Goal: Task Accomplishment & Management: Manage account settings

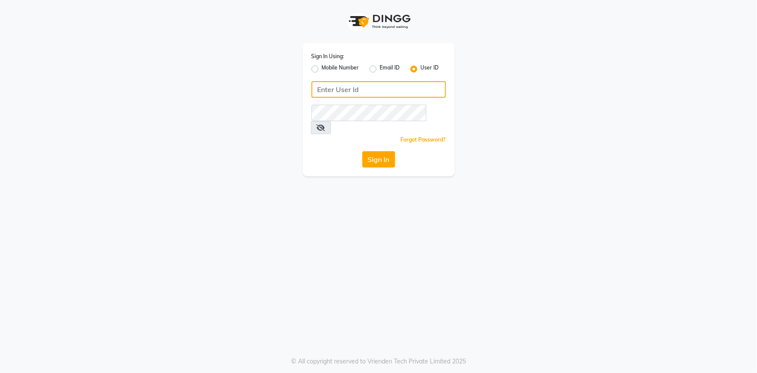
click at [429, 92] on input "Username" at bounding box center [378, 89] width 134 height 16
type input "infinitisalon"
click at [383, 151] on button "Sign In" at bounding box center [378, 159] width 33 height 16
click at [382, 151] on button "Sign In" at bounding box center [378, 159] width 33 height 16
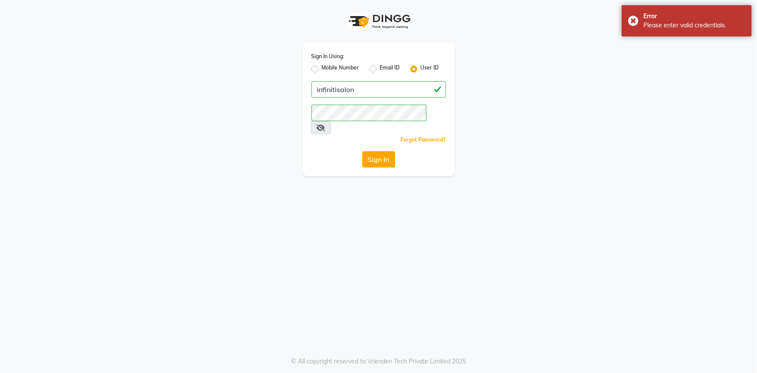
click at [325, 124] on icon at bounding box center [321, 127] width 9 height 7
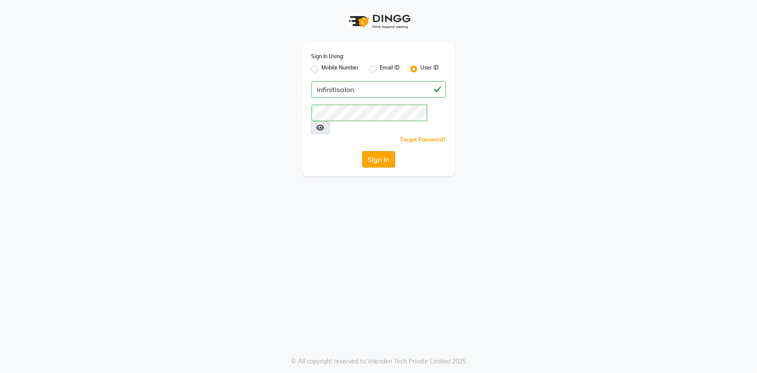
click at [389, 151] on button "Sign In" at bounding box center [378, 159] width 33 height 16
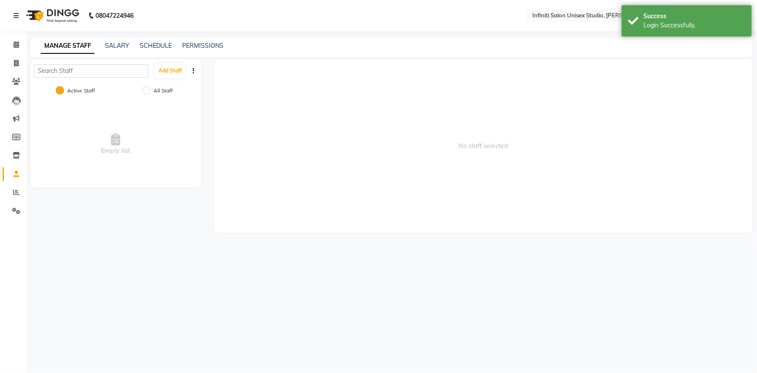
select select "en"
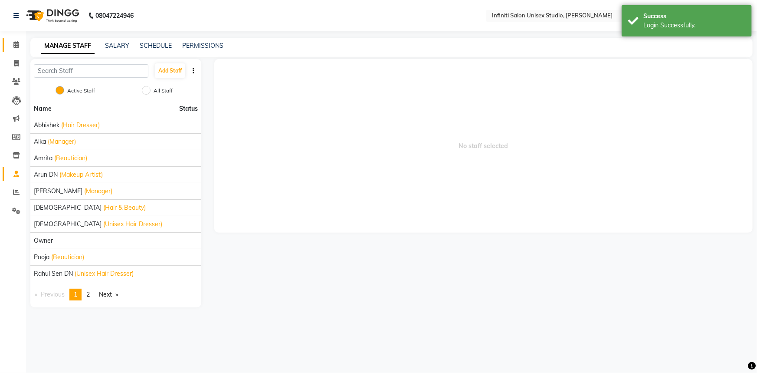
click at [20, 43] on span at bounding box center [16, 45] width 15 height 10
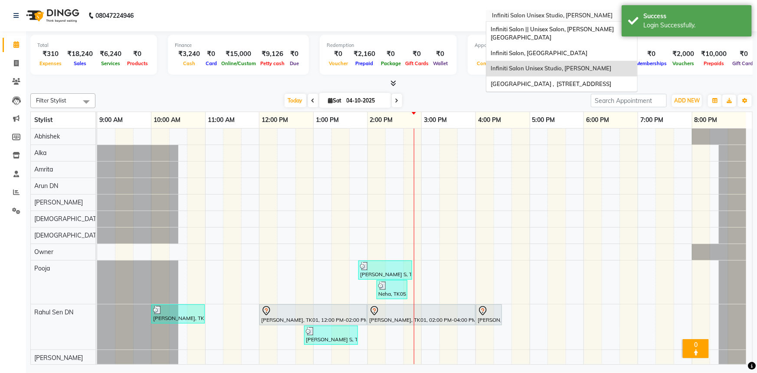
click at [508, 13] on input "text" at bounding box center [553, 16] width 126 height 9
click at [520, 30] on span "Infiniti Salon || Unisex Salon, [PERSON_NAME][GEOGRAPHIC_DATA]" at bounding box center [551, 34] width 123 height 16
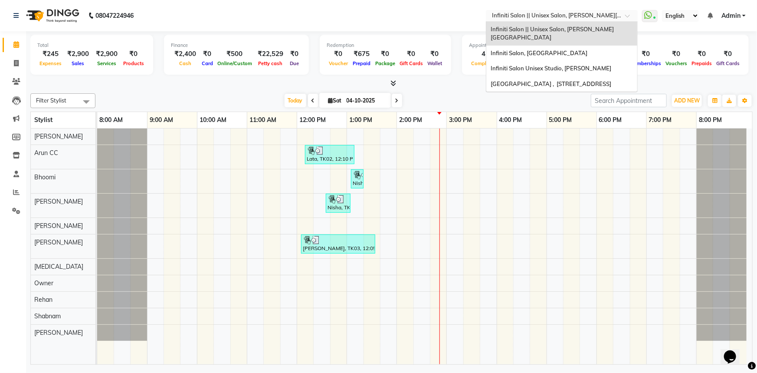
click at [513, 14] on input "text" at bounding box center [553, 16] width 126 height 9
click at [538, 49] on span "Infiniti Salon, [GEOGRAPHIC_DATA]" at bounding box center [538, 52] width 97 height 7
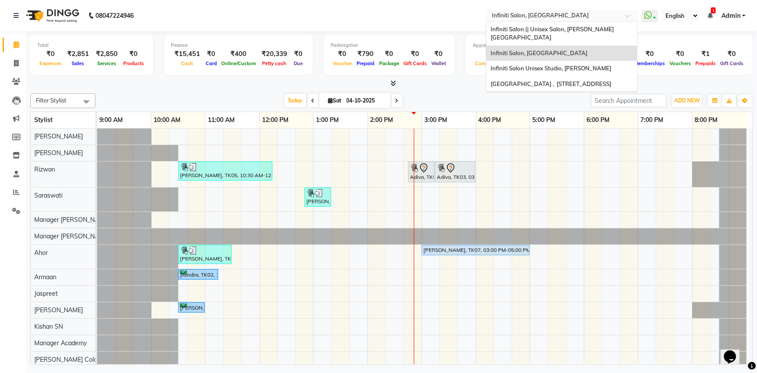
click at [524, 16] on input "text" at bounding box center [553, 16] width 126 height 9
click at [530, 27] on span "Infiniti Salon || Unisex Salon, [PERSON_NAME][GEOGRAPHIC_DATA]" at bounding box center [551, 34] width 123 height 16
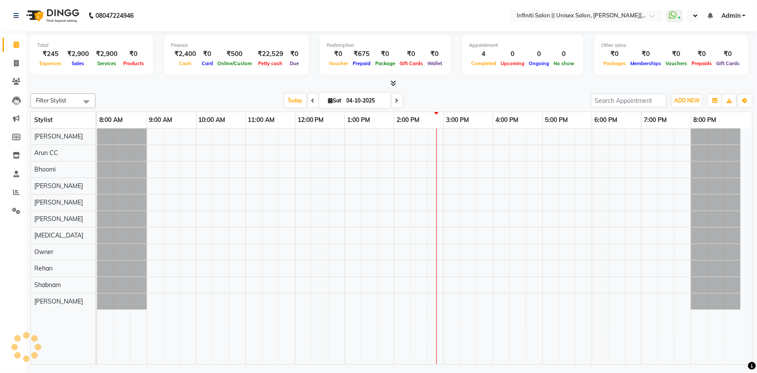
select select "en"
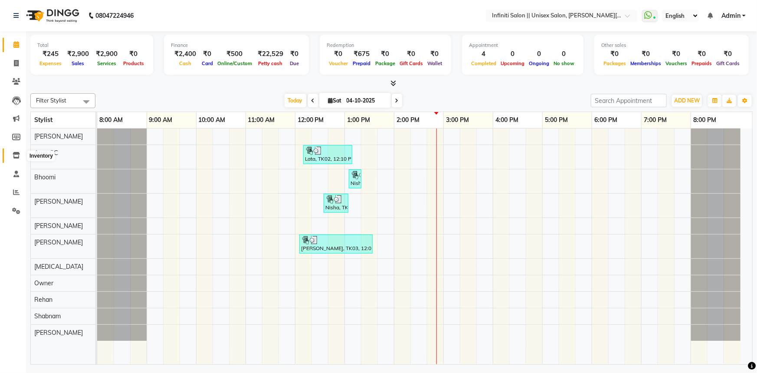
click at [21, 156] on span at bounding box center [16, 155] width 15 height 10
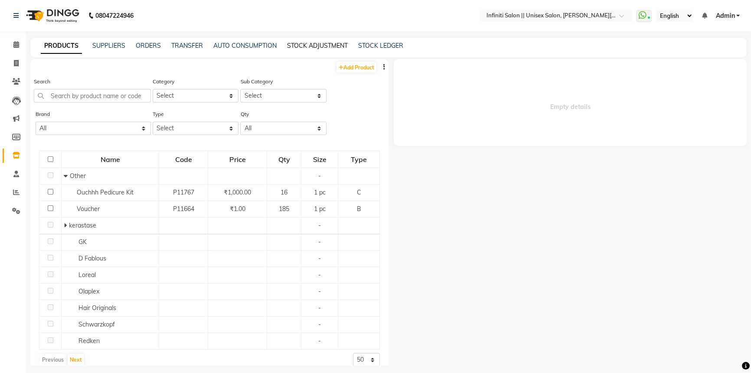
click at [291, 43] on link "STOCK ADJUSTMENT" at bounding box center [317, 46] width 61 height 8
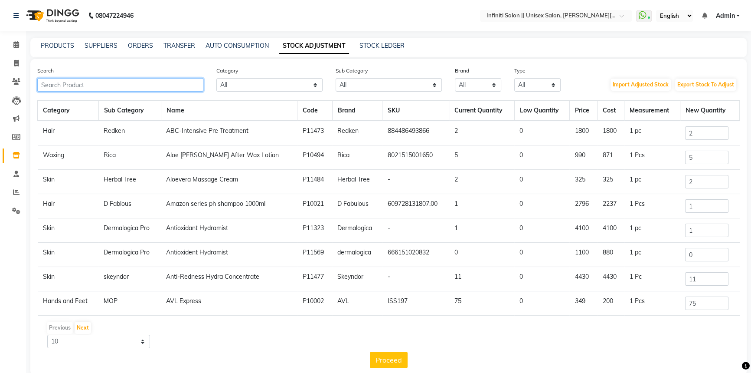
click at [180, 83] on input "text" at bounding box center [120, 84] width 166 height 13
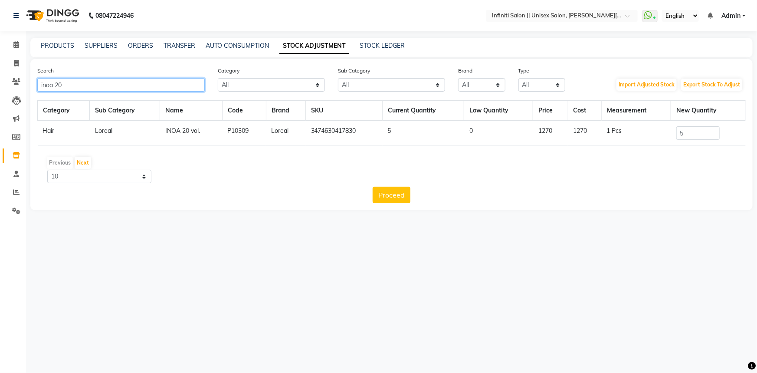
type input "inoa 20"
drag, startPoint x: 688, startPoint y: 132, endPoint x: 654, endPoint y: 131, distance: 34.7
click at [654, 131] on tr "Hair [PERSON_NAME] 20 vol. P10309 Loreal 3474630417830 5 0 1270 1270 1 Pcs 5" at bounding box center [392, 133] width 708 height 25
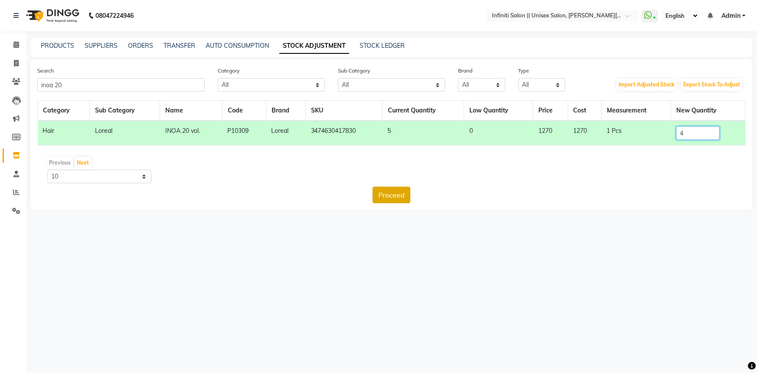
type input "4"
click at [399, 194] on button "Proceed" at bounding box center [392, 194] width 38 height 16
click at [403, 198] on button "Submit" at bounding box center [410, 194] width 34 height 16
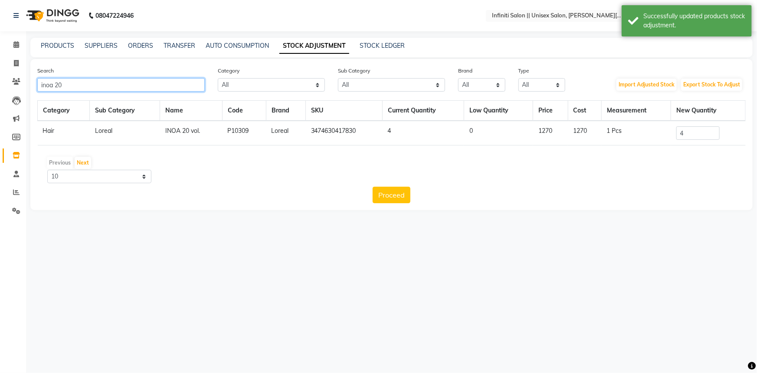
click at [141, 89] on input "inoa 20" at bounding box center [120, 84] width 167 height 13
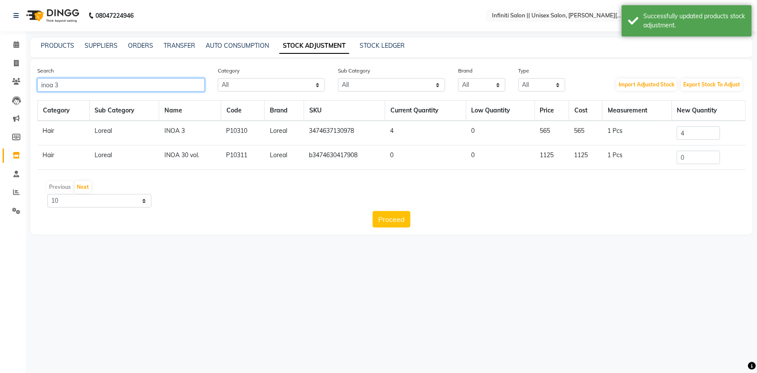
type input "inoa 3"
drag, startPoint x: 687, startPoint y: 135, endPoint x: 672, endPoint y: 134, distance: 14.8
click at [677, 134] on td "4" at bounding box center [708, 133] width 74 height 25
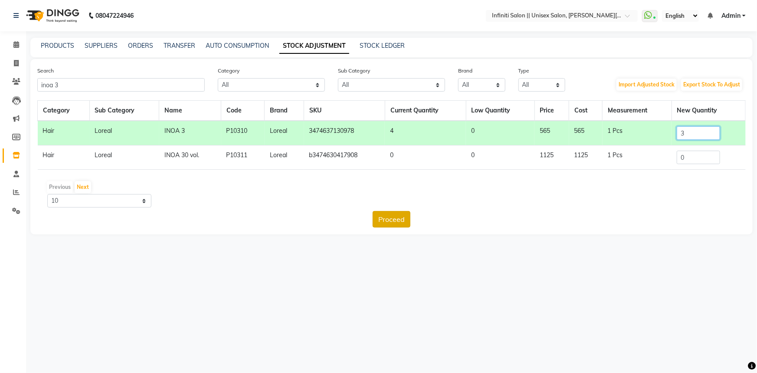
type input "3"
click at [394, 219] on button "Proceed" at bounding box center [392, 219] width 38 height 16
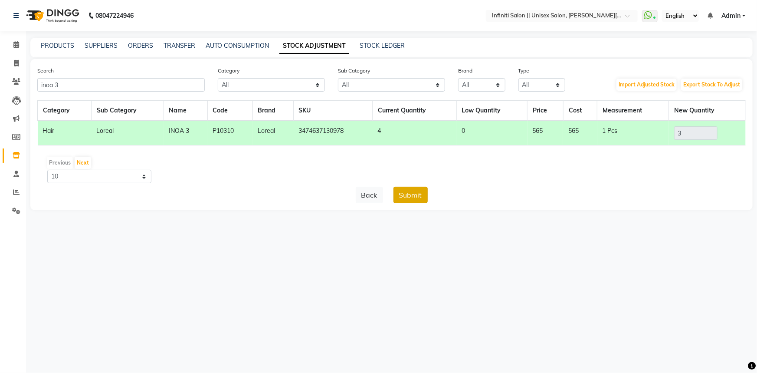
click at [400, 196] on button "Submit" at bounding box center [410, 194] width 34 height 16
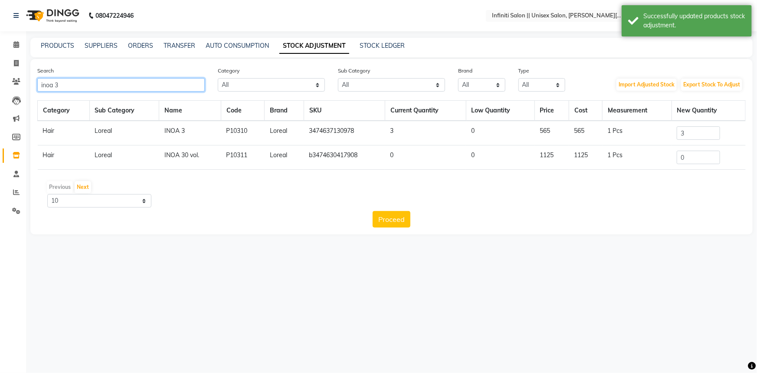
click at [91, 87] on input "inoa 3" at bounding box center [120, 84] width 167 height 13
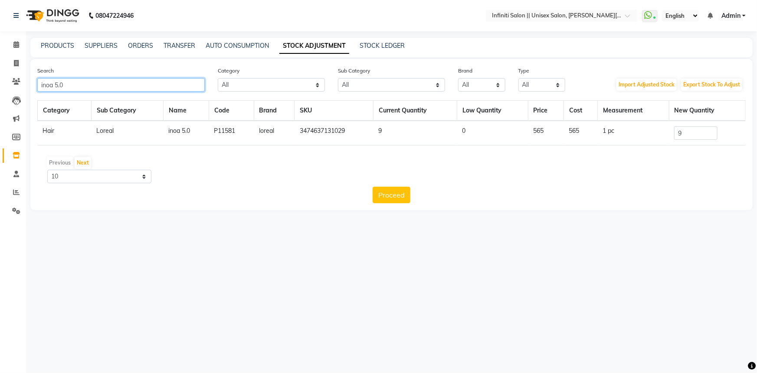
type input "inoa 5.0"
drag, startPoint x: 702, startPoint y: 133, endPoint x: 674, endPoint y: 138, distance: 28.7
click at [674, 137] on input "9" at bounding box center [695, 132] width 43 height 13
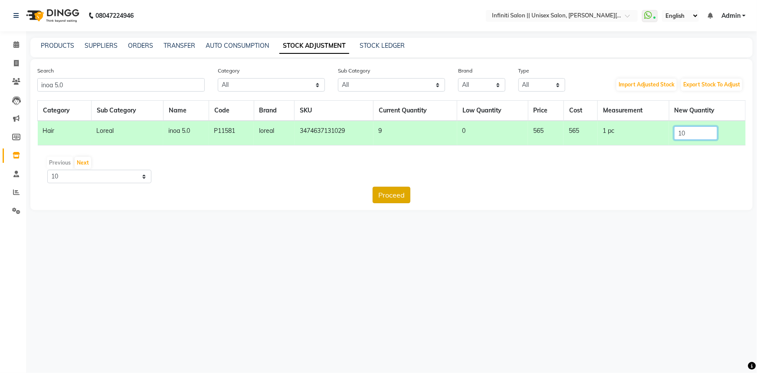
type input "10"
click at [402, 193] on button "Proceed" at bounding box center [392, 194] width 38 height 16
click at [402, 193] on button "Submit" at bounding box center [410, 194] width 34 height 16
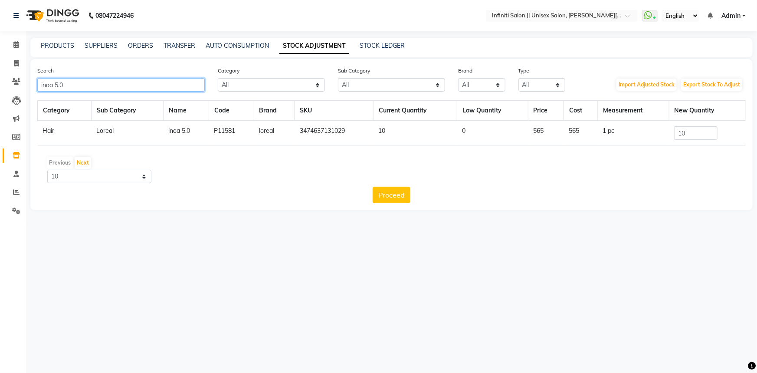
click at [89, 89] on input "inoa 5.0" at bounding box center [120, 84] width 167 height 13
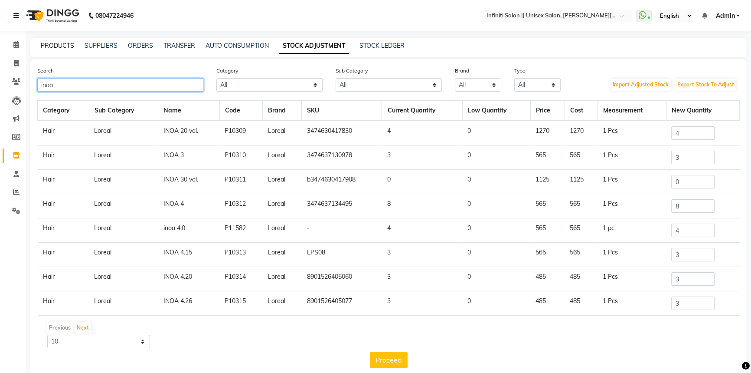
type input "inoa"
click at [50, 48] on link "PRODUCTS" at bounding box center [57, 46] width 33 height 8
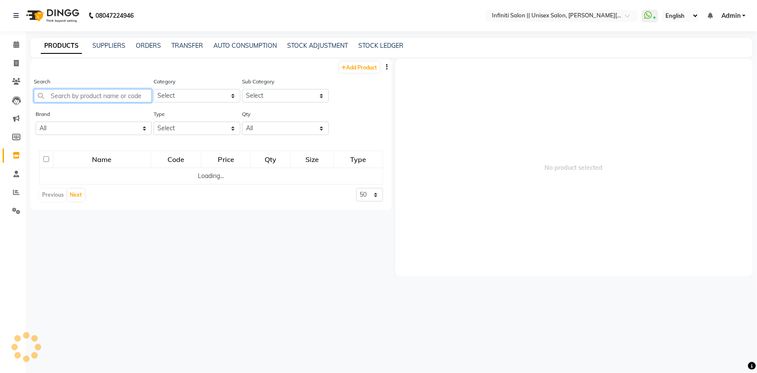
click at [80, 96] on input "text" at bounding box center [93, 95] width 118 height 13
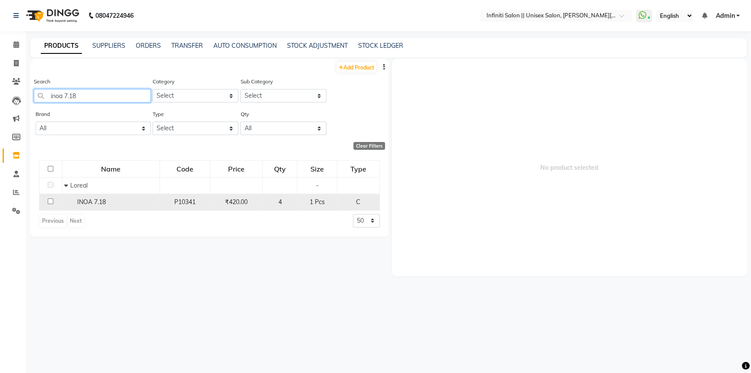
type input "inoa 7.18"
click at [103, 206] on span "INOA 7.18" at bounding box center [91, 202] width 29 height 8
select select
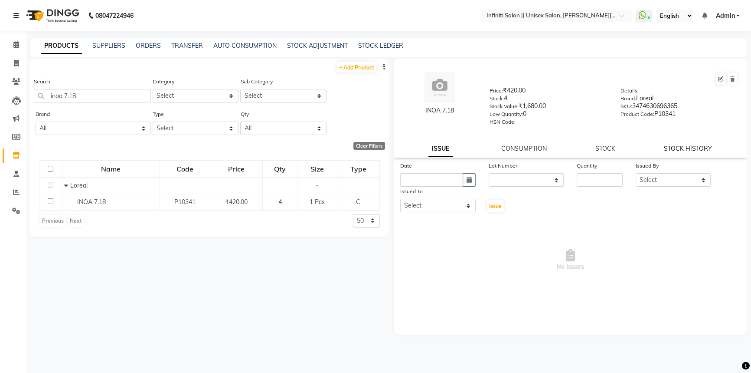
click at [686, 147] on link "STOCK HISTORY" at bounding box center [688, 148] width 48 height 8
select select "all"
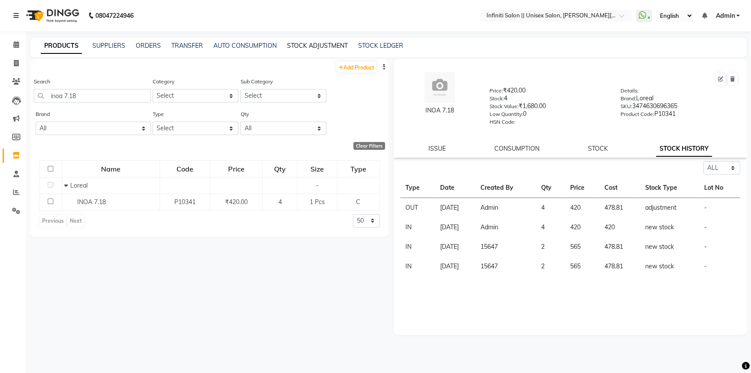
click at [322, 45] on link "STOCK ADJUSTMENT" at bounding box center [317, 46] width 61 height 8
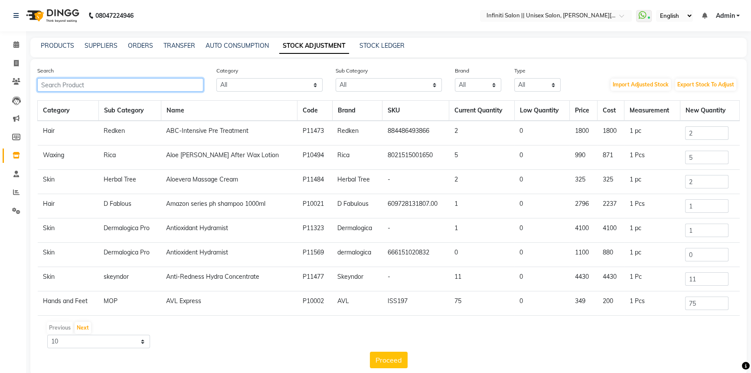
click at [178, 83] on input "text" at bounding box center [120, 84] width 166 height 13
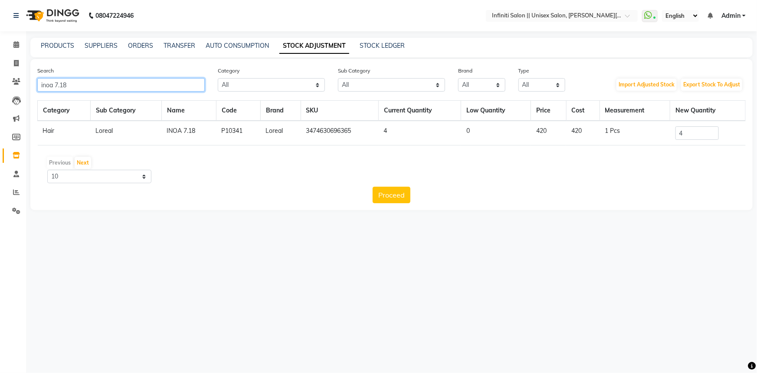
type input "inoa 7.18"
drag, startPoint x: 684, startPoint y: 133, endPoint x: 675, endPoint y: 132, distance: 8.7
click at [675, 132] on td "4" at bounding box center [707, 133] width 75 height 25
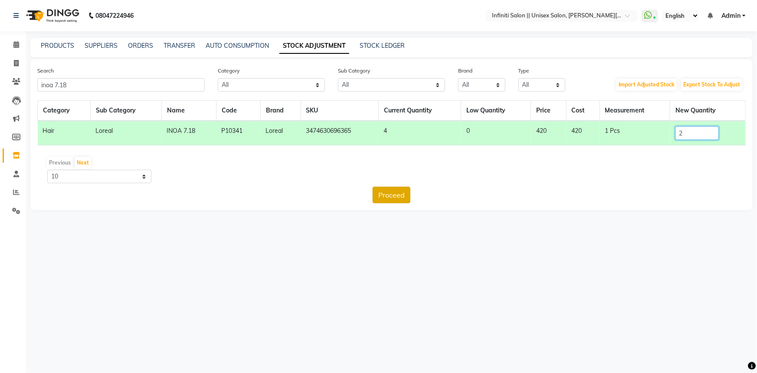
type input "2"
click at [397, 199] on button "Proceed" at bounding box center [392, 194] width 38 height 16
click at [400, 198] on button "Submit" at bounding box center [410, 194] width 34 height 16
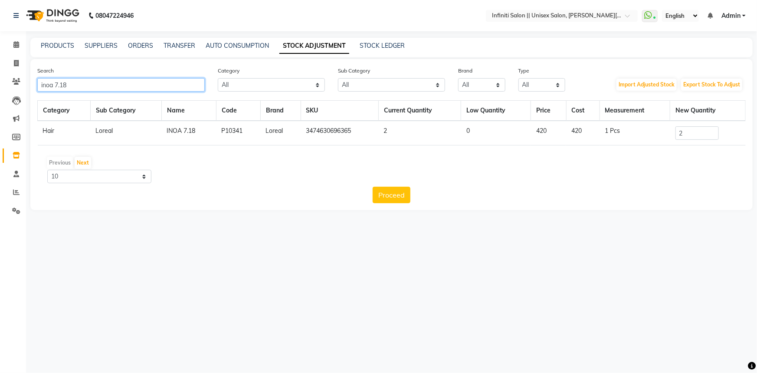
click at [105, 83] on input "inoa 7.18" at bounding box center [120, 84] width 167 height 13
click at [103, 87] on input "inoa 7.18" at bounding box center [120, 84] width 167 height 13
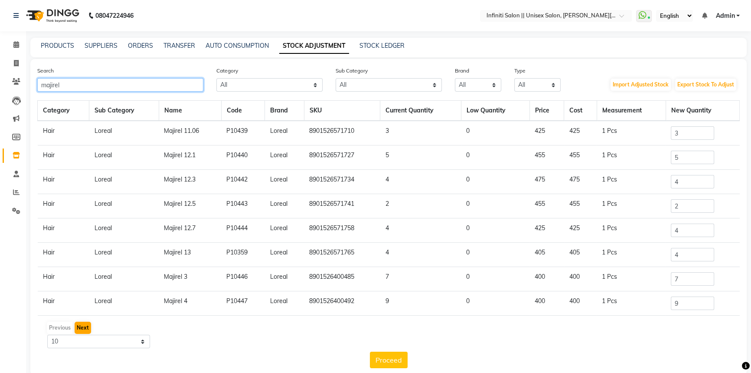
type input "majirel"
click at [82, 329] on button "Next" at bounding box center [83, 327] width 16 height 12
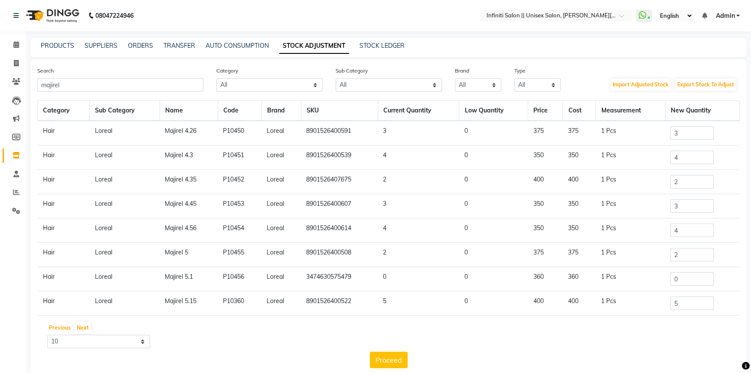
click at [69, 330] on button "Previous" at bounding box center [60, 327] width 26 height 12
drag, startPoint x: 687, startPoint y: 274, endPoint x: 653, endPoint y: 269, distance: 35.1
click at [655, 269] on tr "Hair [PERSON_NAME] 3 P10446 Loreal 8901526400485 7 0 400 400 1 Pcs 7" at bounding box center [389, 279] width 702 height 24
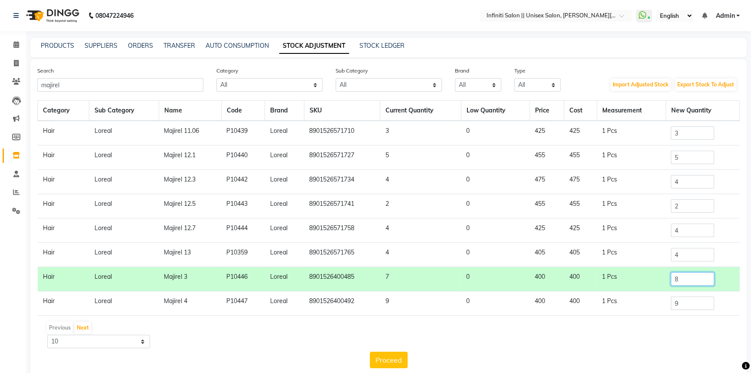
type input "8"
drag, startPoint x: 684, startPoint y: 302, endPoint x: 627, endPoint y: 291, distance: 58.4
click at [627, 291] on tr "Hair [PERSON_NAME] 4 P10447 Loreal 8901526400492 9 0 400 400 1 Pcs 9" at bounding box center [389, 303] width 702 height 24
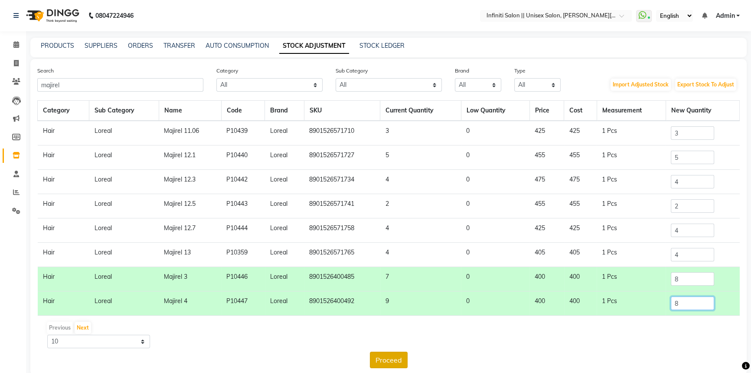
type input "8"
click at [390, 356] on button "Proceed" at bounding box center [389, 359] width 38 height 16
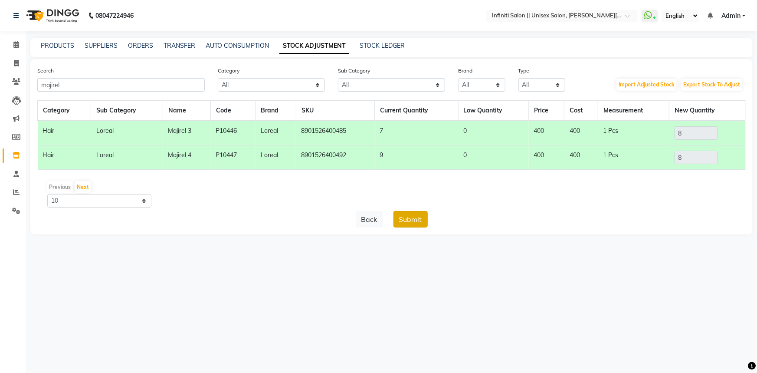
click at [410, 220] on button "Submit" at bounding box center [410, 219] width 34 height 16
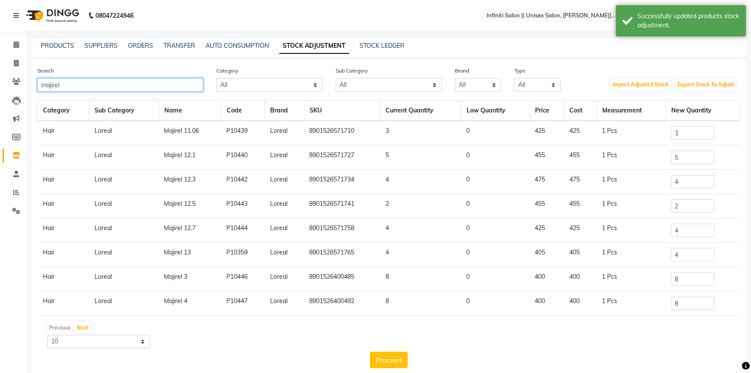
click at [113, 86] on input "majirel" at bounding box center [120, 84] width 166 height 13
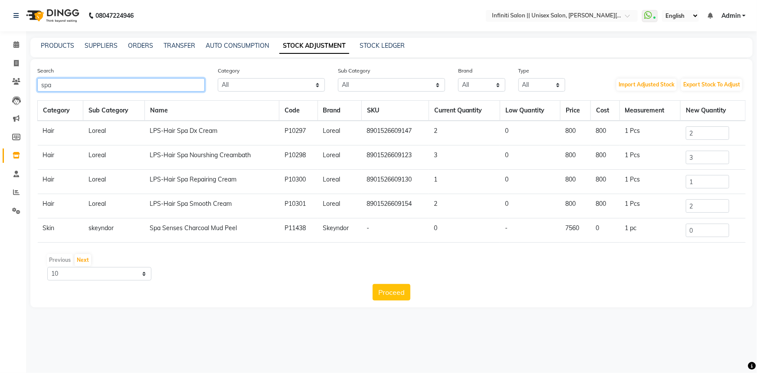
type input "spa"
drag, startPoint x: 697, startPoint y: 154, endPoint x: 673, endPoint y: 148, distance: 25.0
click at [675, 149] on tr "Hair Loreal LPS-Hair Spa Nourshing Creambath P10298 Loreal 8901526609123 3 0 80…" at bounding box center [392, 157] width 708 height 24
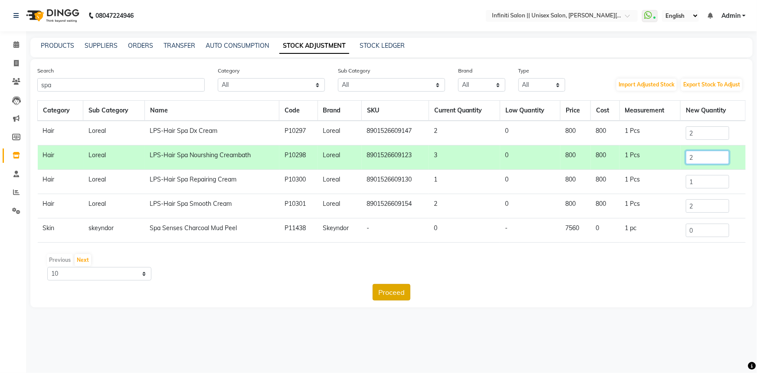
type input "2"
click at [386, 295] on button "Proceed" at bounding box center [392, 292] width 38 height 16
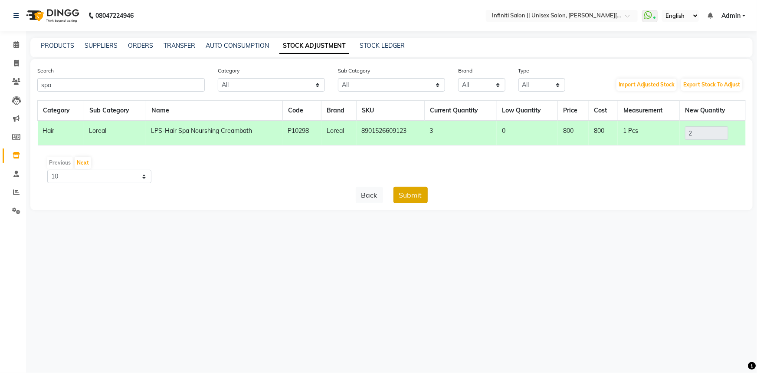
click at [405, 196] on button "Submit" at bounding box center [410, 194] width 34 height 16
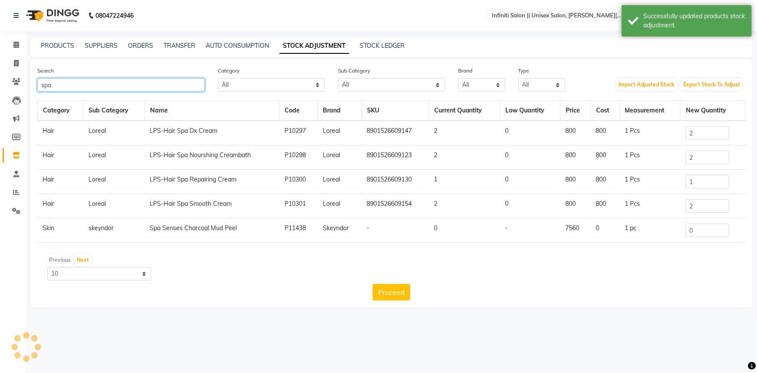
click at [166, 88] on input "spa" at bounding box center [120, 84] width 167 height 13
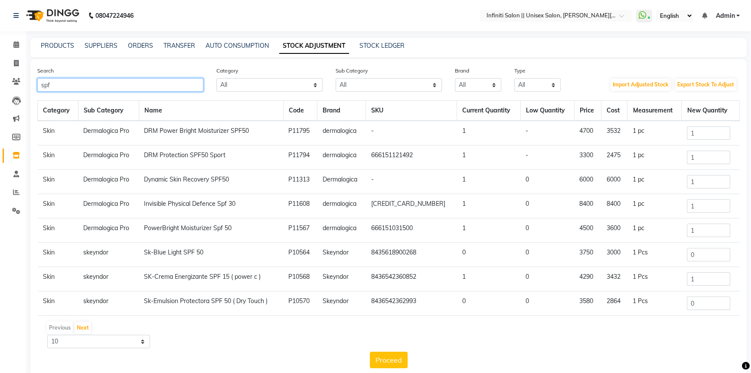
type input "spf"
drag, startPoint x: 694, startPoint y: 231, endPoint x: 660, endPoint y: 219, distance: 36.2
click at [669, 223] on tr "Skin Dermalogica Pro PowerBright Moisturizer Spf 50 P11567 dermalogica 66615103…" at bounding box center [389, 230] width 702 height 24
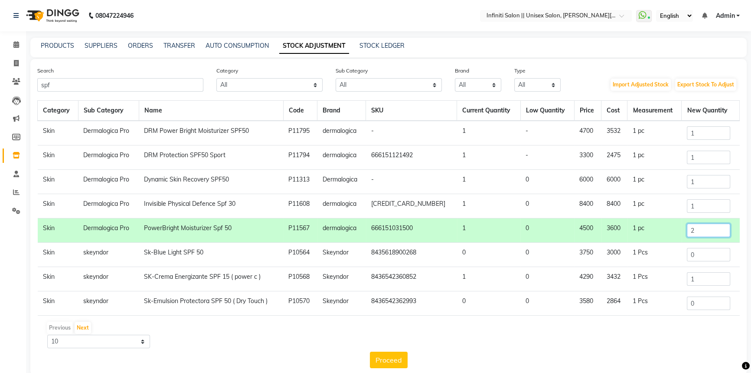
type input "2"
drag, startPoint x: 687, startPoint y: 131, endPoint x: 666, endPoint y: 125, distance: 22.0
click at [666, 125] on tr "Skin Dermalogica Pro DRM Power Bright Moisturizer SPF50 P11795 dermalogica - 1 …" at bounding box center [389, 133] width 702 height 25
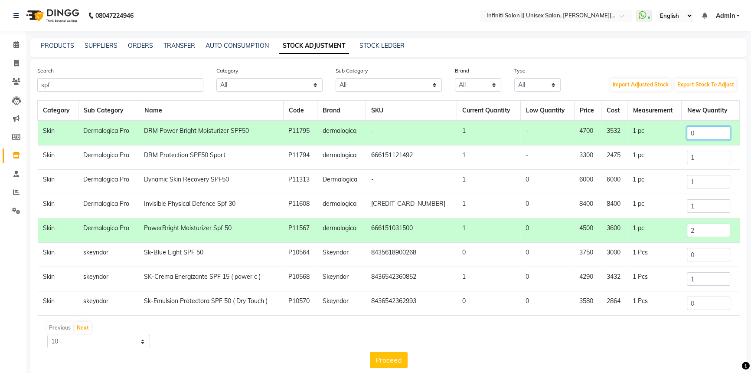
type input "0"
drag, startPoint x: 690, startPoint y: 156, endPoint x: 662, endPoint y: 154, distance: 28.3
click at [662, 154] on tr "Skin Dermalogica Pro DRM Protection SPF50 Sport P11794 dermalogica 666151121492…" at bounding box center [389, 157] width 702 height 24
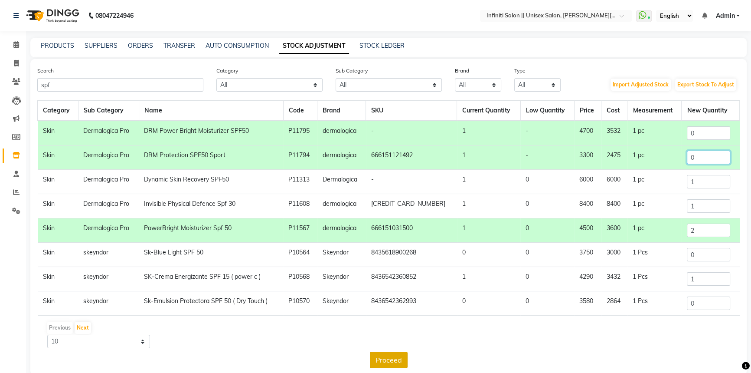
type input "0"
click at [398, 357] on button "Proceed" at bounding box center [389, 359] width 38 height 16
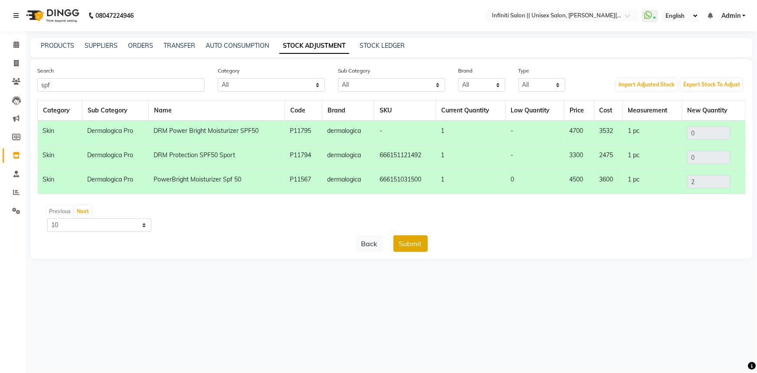
click at [401, 243] on button "Submit" at bounding box center [410, 243] width 34 height 16
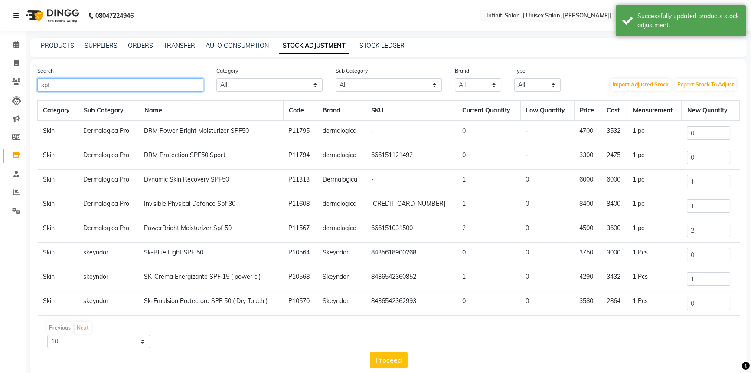
click at [133, 86] on input "spf" at bounding box center [120, 84] width 166 height 13
click at [134, 86] on input "spf" at bounding box center [120, 84] width 166 height 13
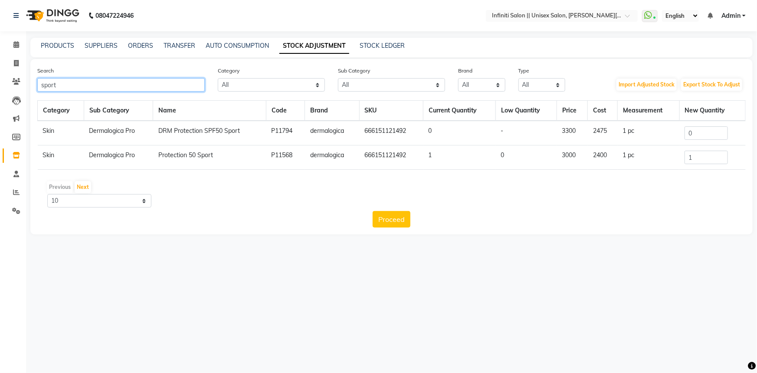
type input "sport"
drag, startPoint x: 698, startPoint y: 160, endPoint x: 664, endPoint y: 151, distance: 35.2
click at [672, 153] on tr "Skin Dermalogica Pro Protection 50 Sport P11568 dermalogica 666151121492 1 0 30…" at bounding box center [392, 157] width 708 height 24
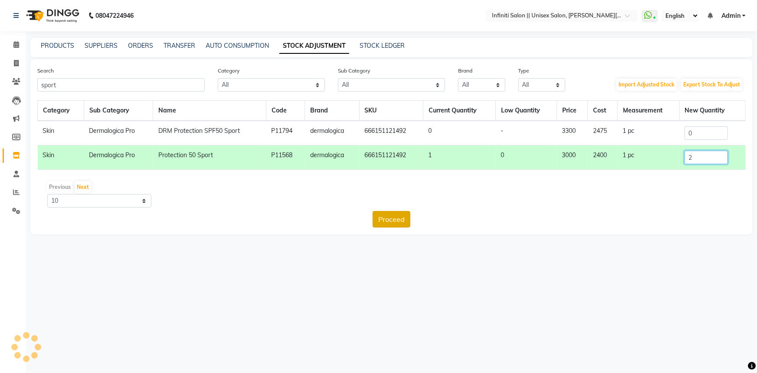
type input "2"
click at [401, 217] on button "Proceed" at bounding box center [392, 219] width 38 height 16
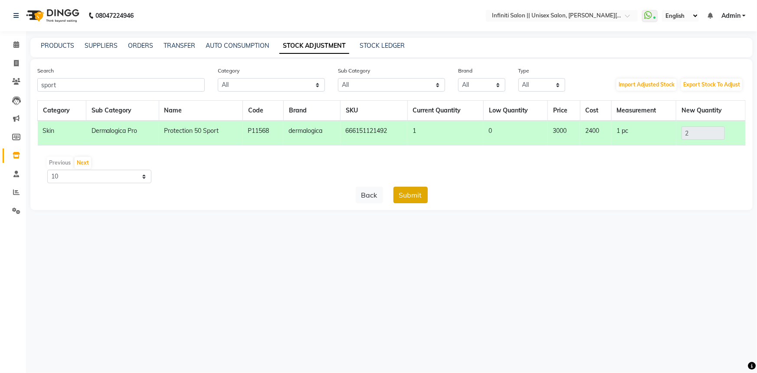
click at [406, 198] on button "Submit" at bounding box center [410, 194] width 34 height 16
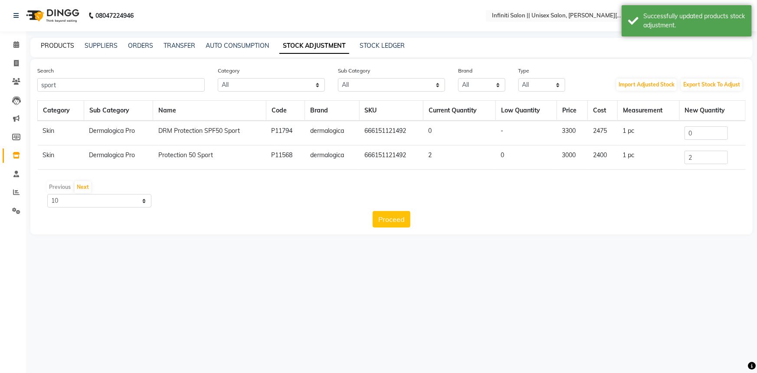
click at [51, 46] on link "PRODUCTS" at bounding box center [57, 46] width 33 height 8
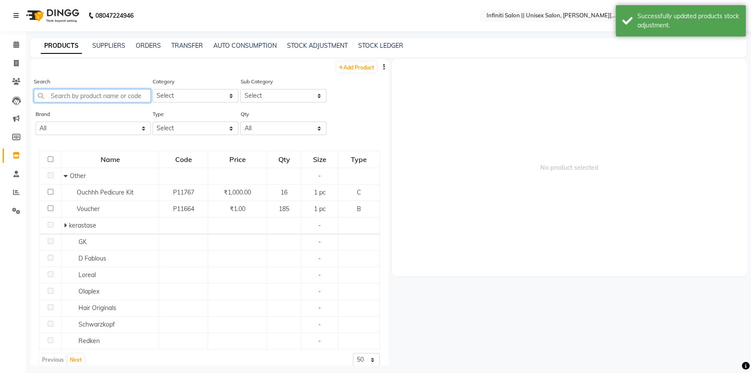
click at [92, 92] on input "text" at bounding box center [92, 95] width 117 height 13
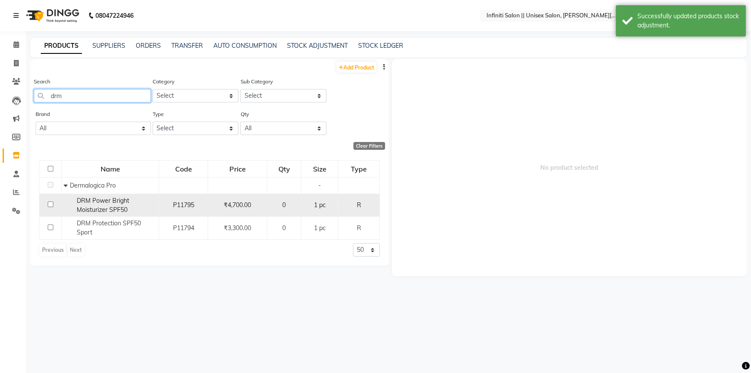
type input "drm"
click at [48, 206] on input "checkbox" at bounding box center [51, 204] width 6 height 6
checkbox input "true"
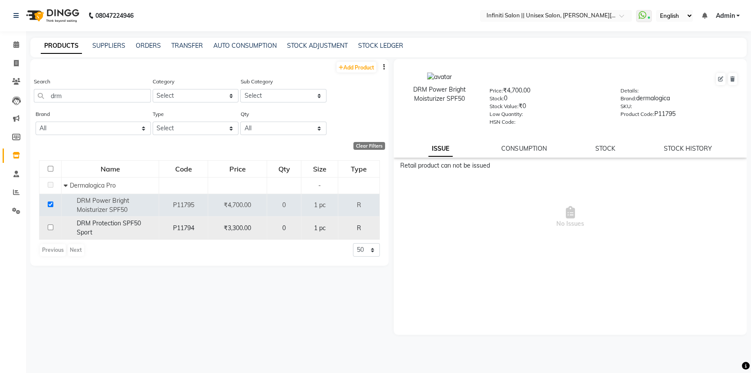
click at [50, 225] on td at bounding box center [50, 227] width 22 height 23
click at [49, 226] on input "checkbox" at bounding box center [51, 227] width 6 height 6
checkbox input "true"
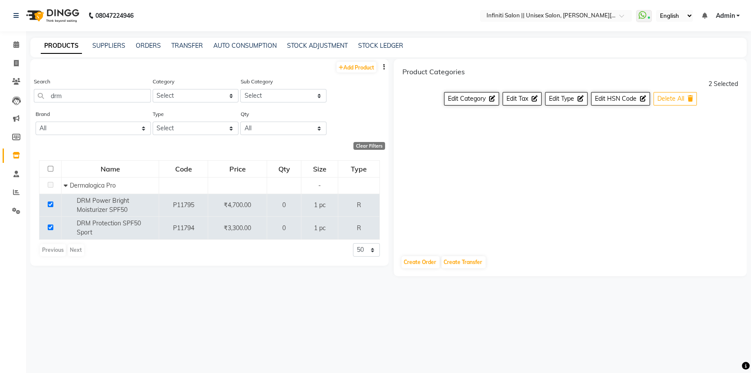
click at [659, 99] on span "Delete All" at bounding box center [670, 99] width 27 height 8
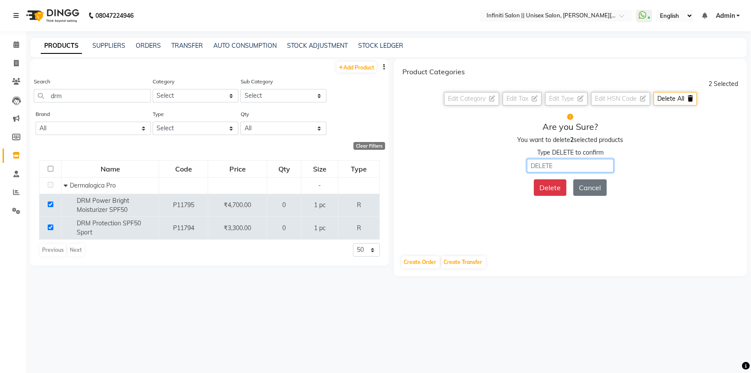
click at [576, 160] on input "text" at bounding box center [570, 165] width 87 height 13
type input "DELETE"
click at [558, 184] on button "Delete" at bounding box center [550, 187] width 33 height 16
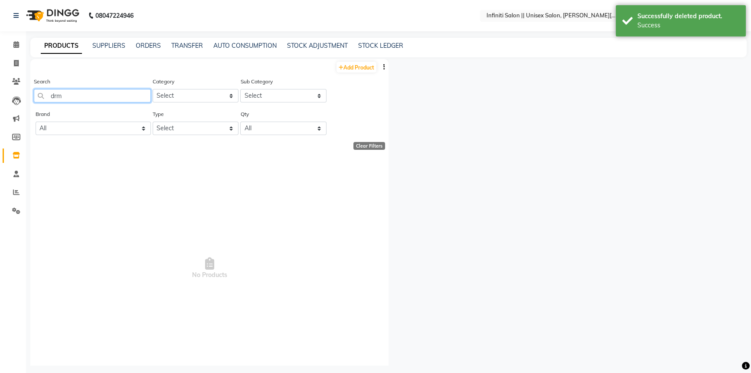
click at [126, 91] on input "drm" at bounding box center [92, 95] width 117 height 13
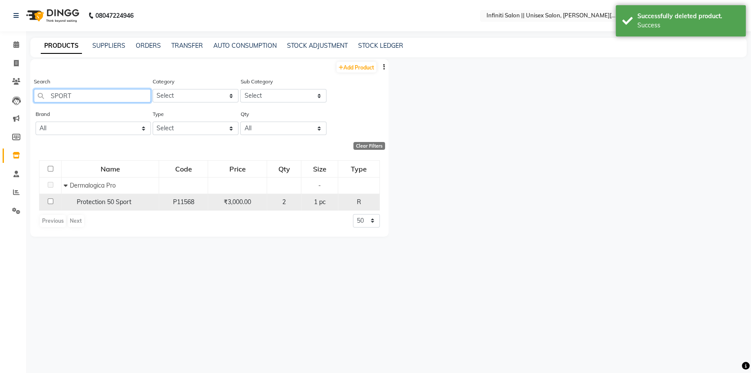
type input "SPORT"
click at [122, 203] on span "Protection 50 Sport" at bounding box center [104, 202] width 55 height 8
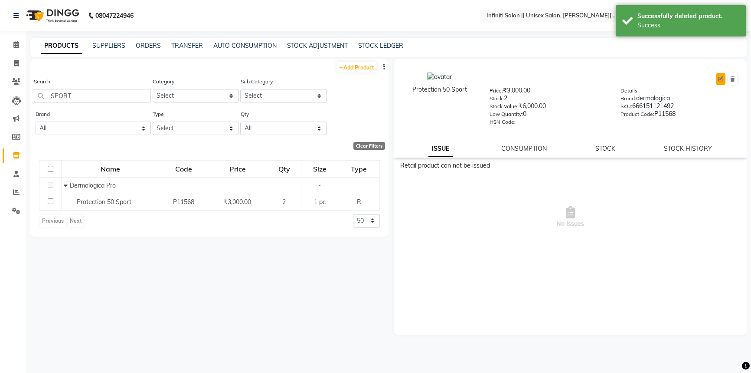
click at [718, 80] on icon at bounding box center [720, 78] width 5 height 5
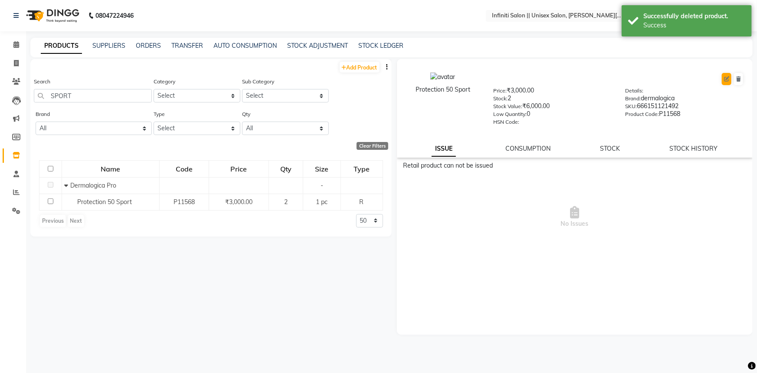
select select "R"
select select "903101183"
select select "true"
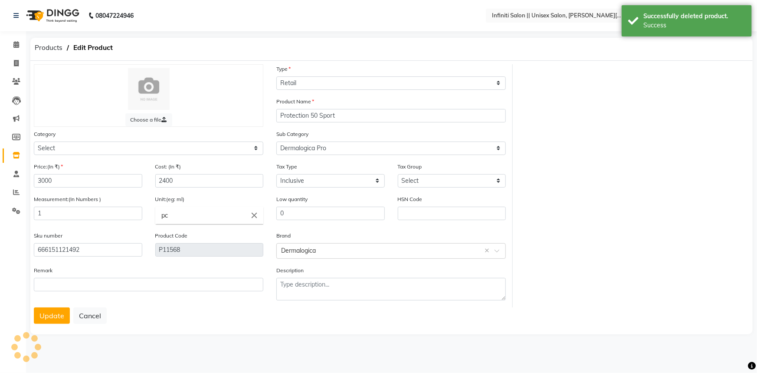
select select "903101150"
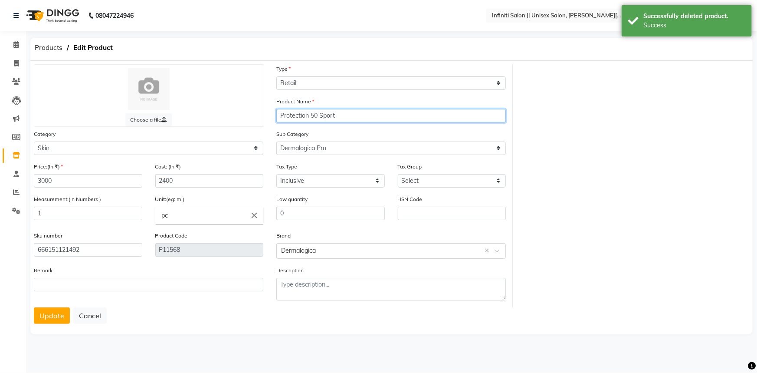
click at [423, 116] on input "Protection 50 Sport" at bounding box center [390, 115] width 229 height 13
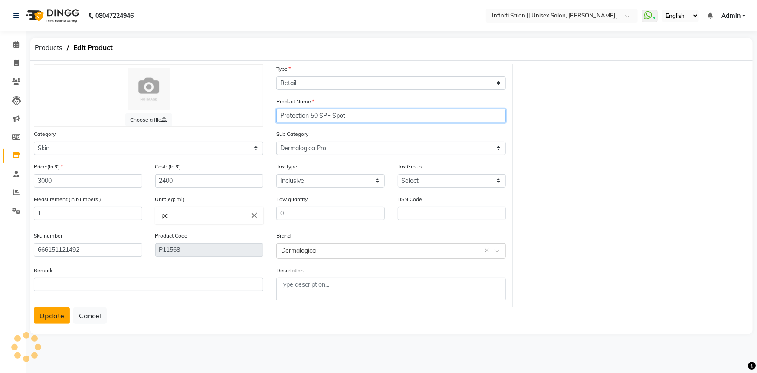
type input "Protection 50 SPF Spot"
click at [36, 318] on button "Update" at bounding box center [52, 315] width 36 height 16
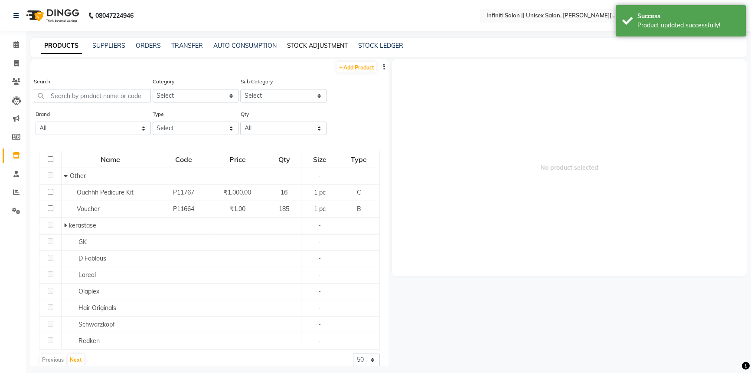
click at [305, 43] on link "STOCK ADJUSTMENT" at bounding box center [317, 46] width 61 height 8
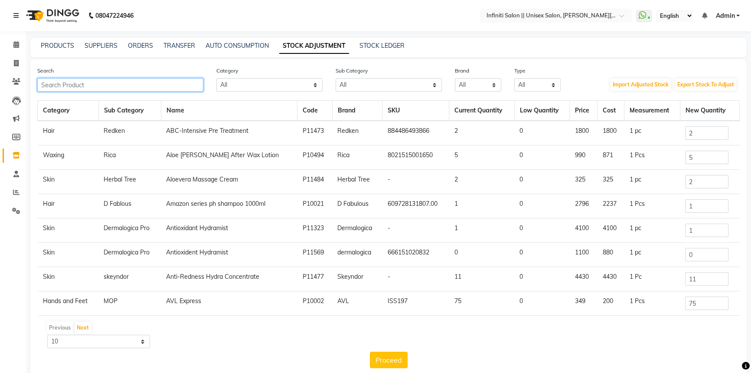
click at [183, 85] on input "text" at bounding box center [120, 84] width 166 height 13
click at [62, 41] on div "PRODUCTS" at bounding box center [57, 45] width 33 height 9
click at [56, 49] on link "PRODUCTS" at bounding box center [57, 46] width 33 height 8
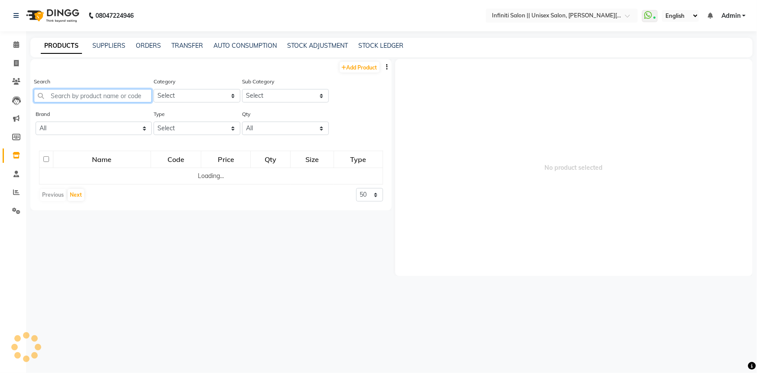
click at [80, 98] on input "text" at bounding box center [93, 95] width 118 height 13
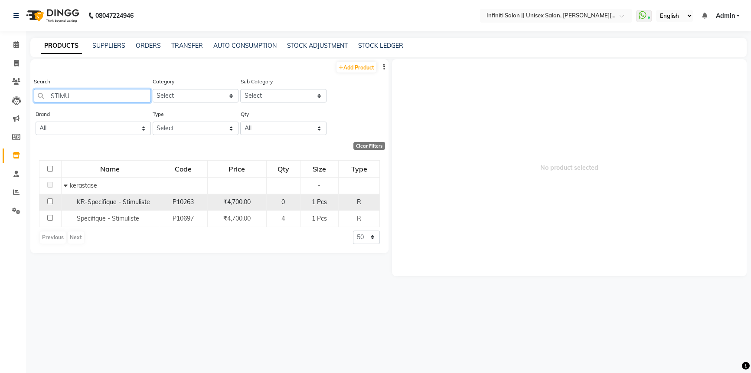
type input "STIMU"
click at [47, 203] on td at bounding box center [50, 201] width 22 height 16
click at [47, 200] on input "checkbox" at bounding box center [50, 201] width 6 height 6
checkbox input "true"
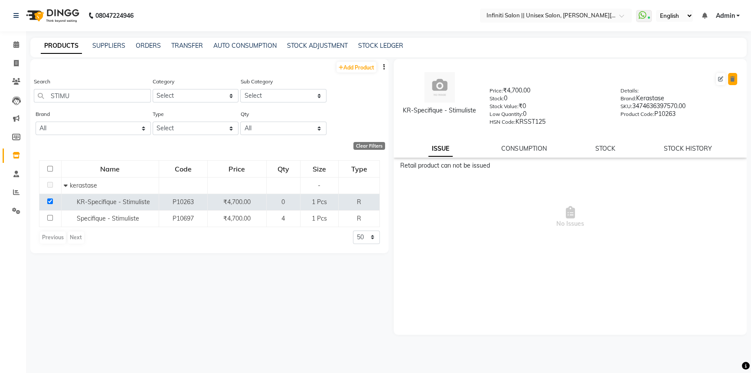
click at [731, 76] on icon at bounding box center [732, 78] width 5 height 5
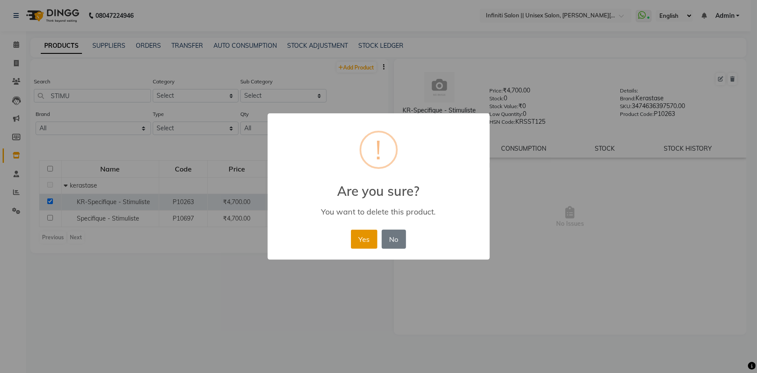
click at [373, 234] on button "Yes" at bounding box center [364, 238] width 26 height 19
